Goal: Navigation & Orientation: Go to known website

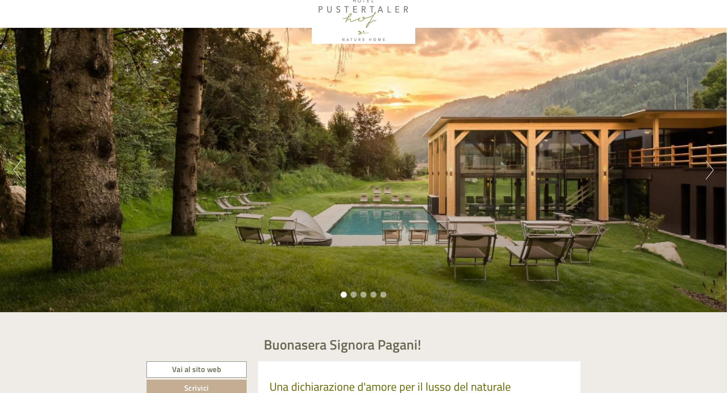
scroll to position [30, 0]
click at [351, 293] on li "2" at bounding box center [354, 294] width 6 height 6
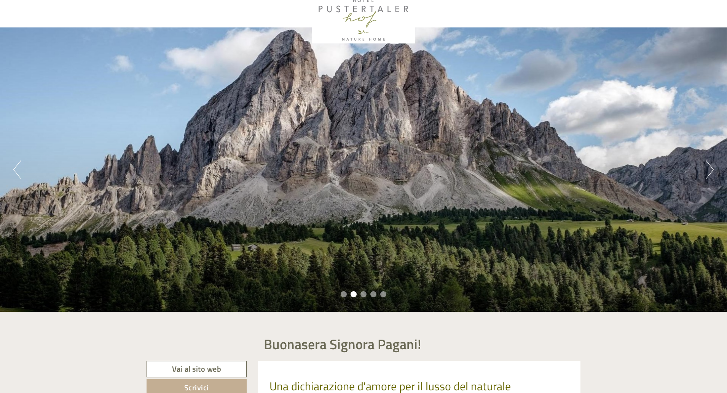
click at [362, 292] on li "3" at bounding box center [364, 294] width 6 height 6
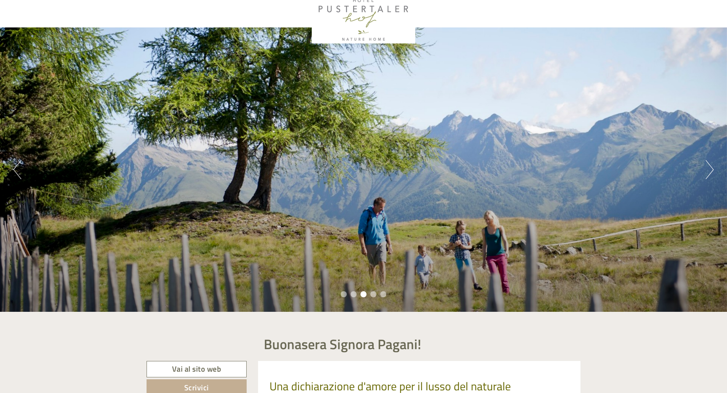
click at [372, 294] on li "4" at bounding box center [373, 294] width 6 height 6
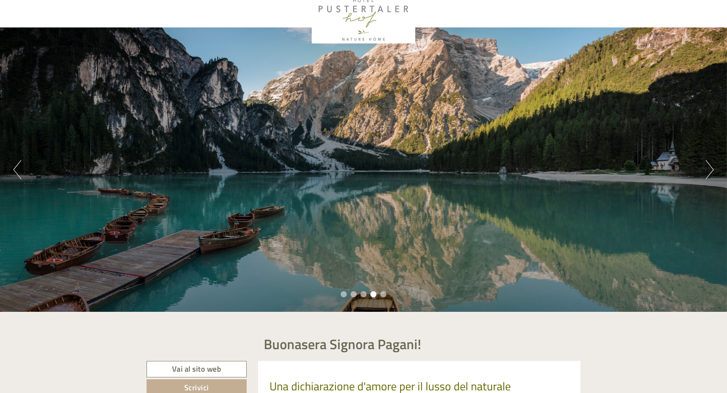
click at [383, 294] on li "5" at bounding box center [383, 294] width 6 height 6
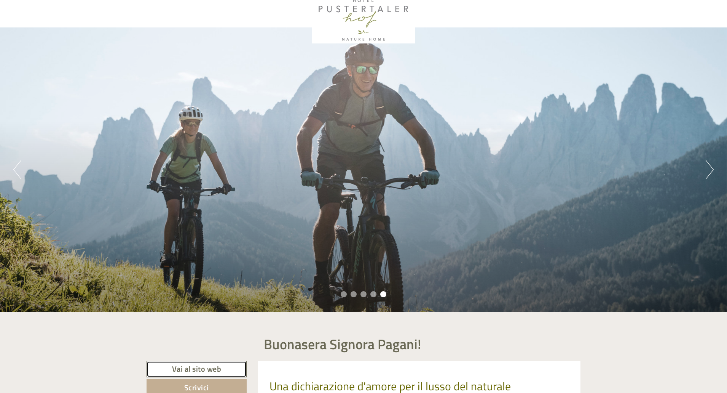
click at [196, 367] on link "Vai al sito web" at bounding box center [197, 369] width 100 height 16
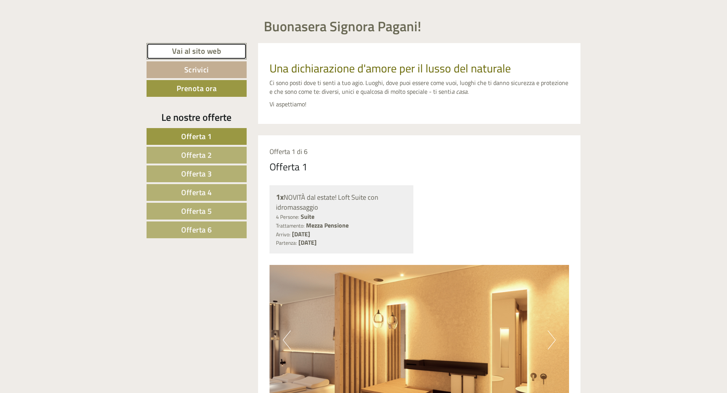
scroll to position [353, 0]
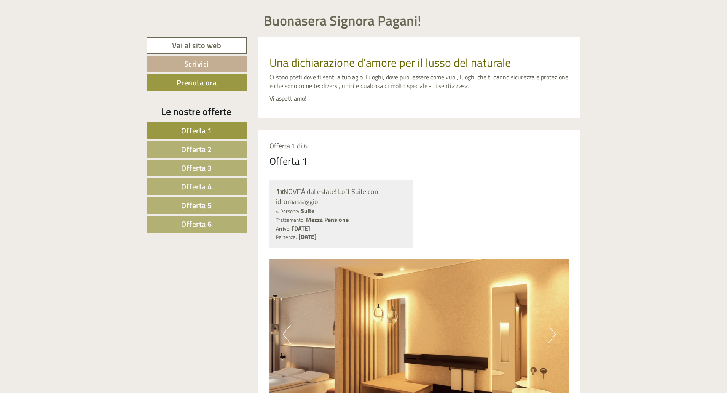
click at [205, 188] on span "Offerta 4" at bounding box center [196, 186] width 31 height 12
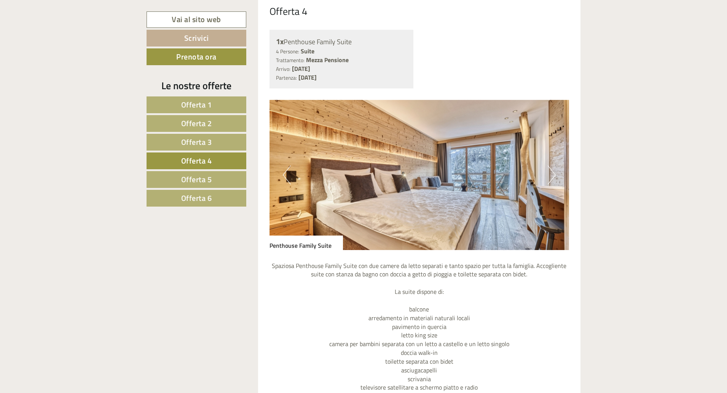
scroll to position [503, 0]
click at [553, 174] on button "Next" at bounding box center [552, 174] width 8 height 19
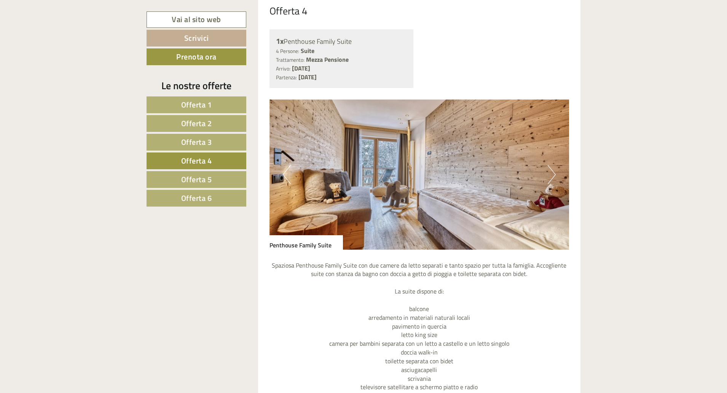
click at [553, 174] on button "Next" at bounding box center [552, 174] width 8 height 19
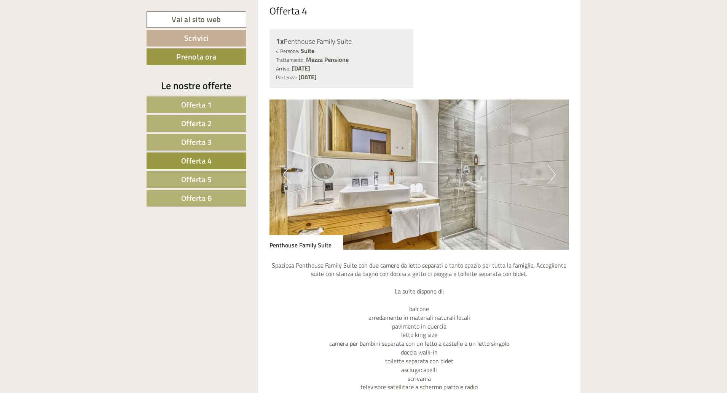
click at [553, 174] on button "Next" at bounding box center [552, 174] width 8 height 19
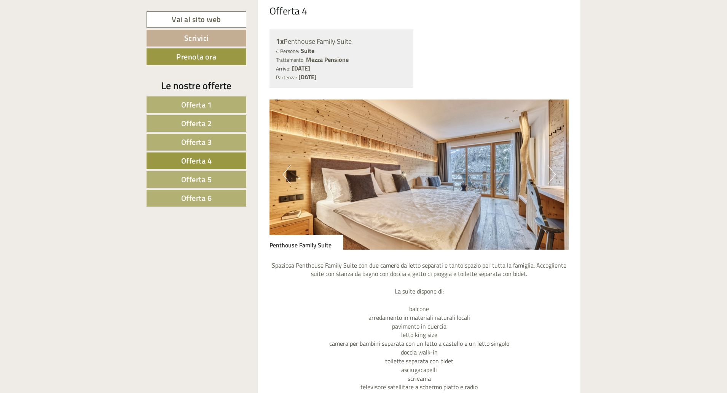
click at [553, 174] on button "Next" at bounding box center [552, 174] width 8 height 19
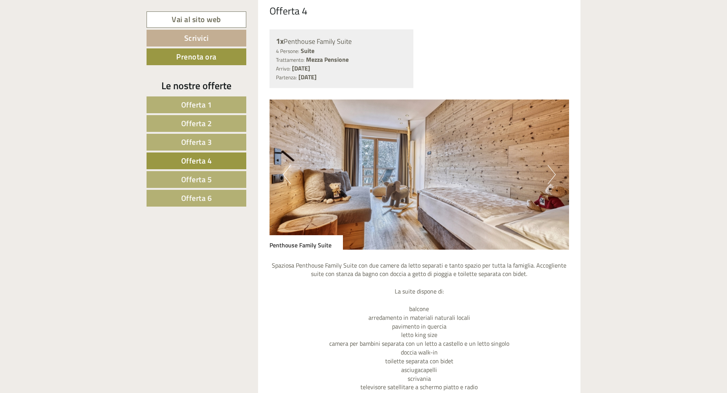
click at [553, 174] on button "Next" at bounding box center [552, 174] width 8 height 19
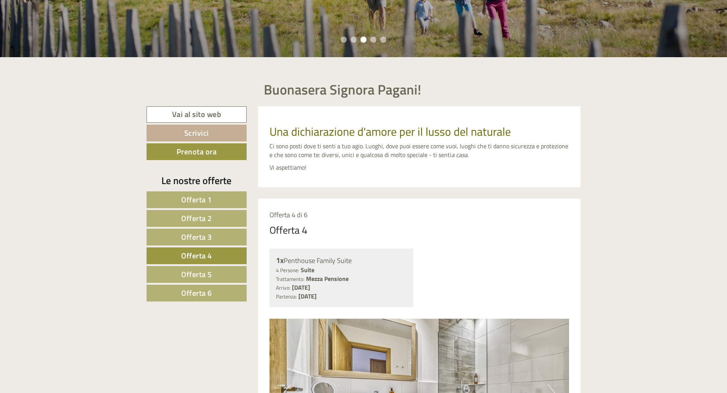
scroll to position [284, 0]
